Goal: Task Accomplishment & Management: Complete application form

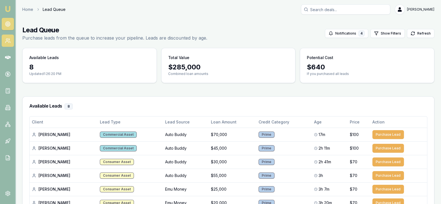
click at [10, 41] on icon at bounding box center [8, 41] width 6 height 6
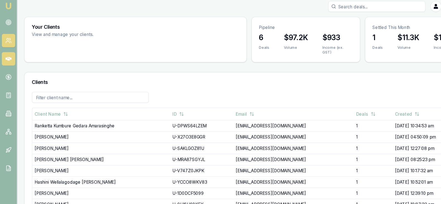
click at [8, 57] on icon at bounding box center [8, 58] width 6 height 6
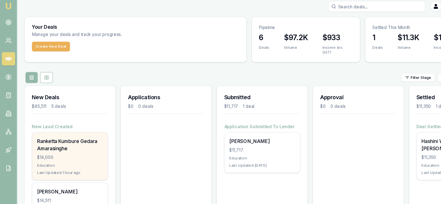
click at [84, 145] on div "$14,000" at bounding box center [64, 148] width 60 height 6
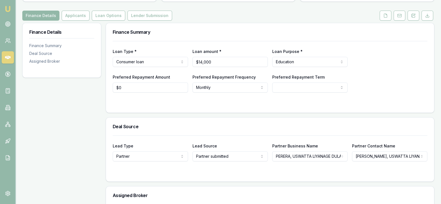
scroll to position [75, 0]
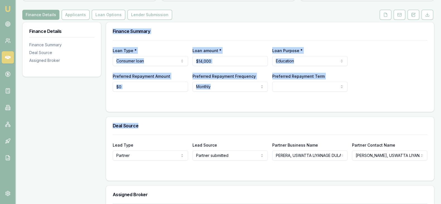
drag, startPoint x: 209, startPoint y: 128, endPoint x: 66, endPoint y: 120, distance: 143.4
click at [66, 120] on div "Finance Details Finance Summary Deal Source Assigned Broker Finance Summary Loa…" at bounding box center [228, 139] width 412 height 234
click at [76, 16] on button "Applicants" at bounding box center [76, 15] width 28 height 10
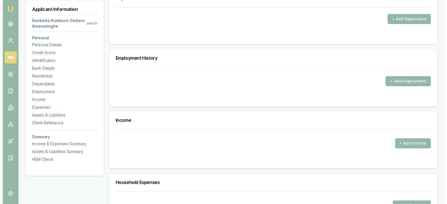
scroll to position [621, 0]
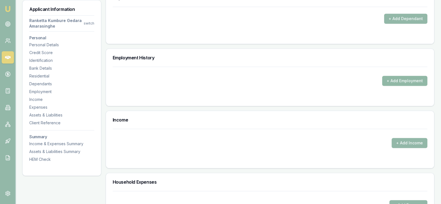
click at [420, 78] on button "+ Add Employment" at bounding box center [404, 81] width 45 height 10
